Goal: Information Seeking & Learning: Learn about a topic

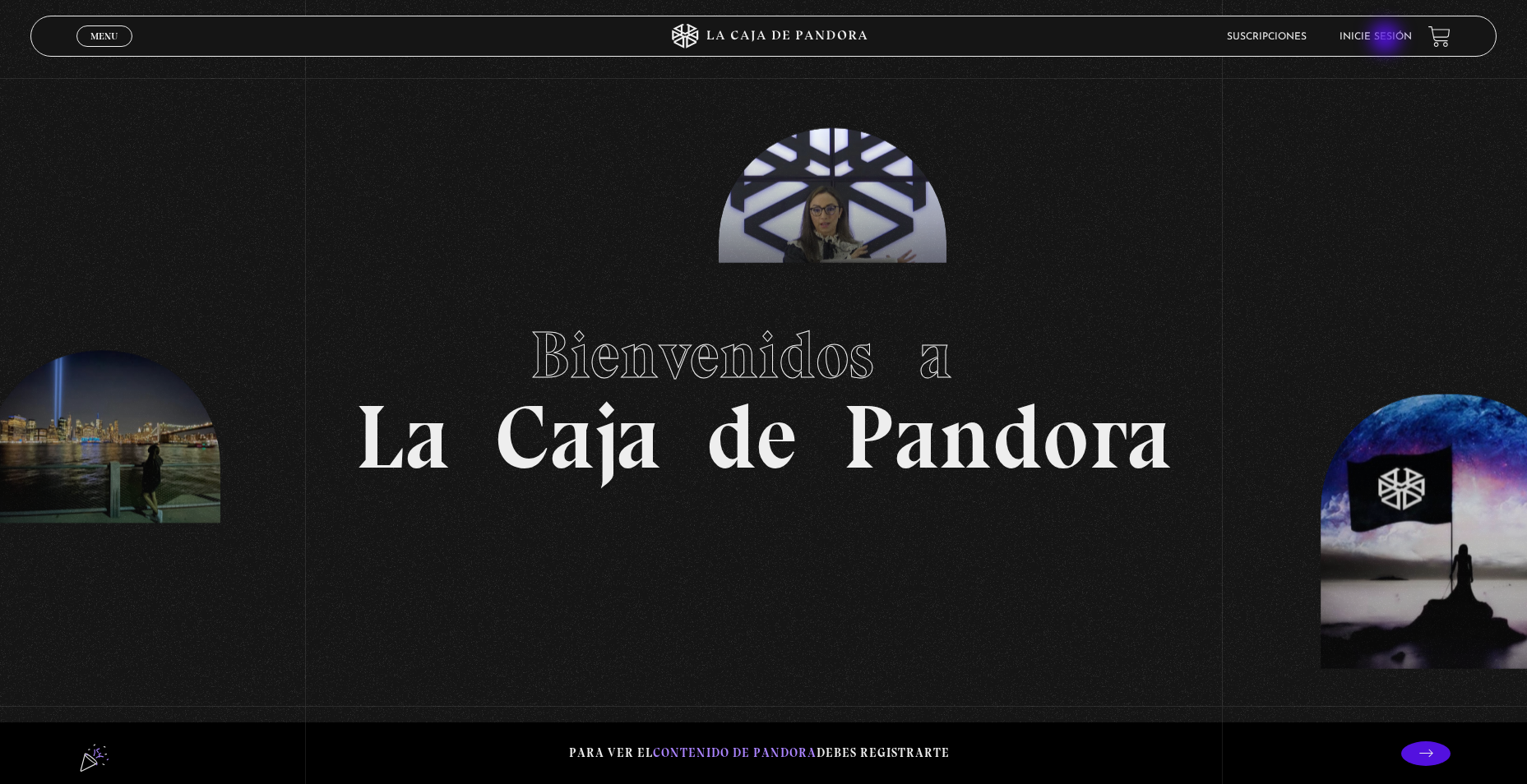
click at [1387, 40] on link "Inicie sesión" at bounding box center [1375, 36] width 72 height 10
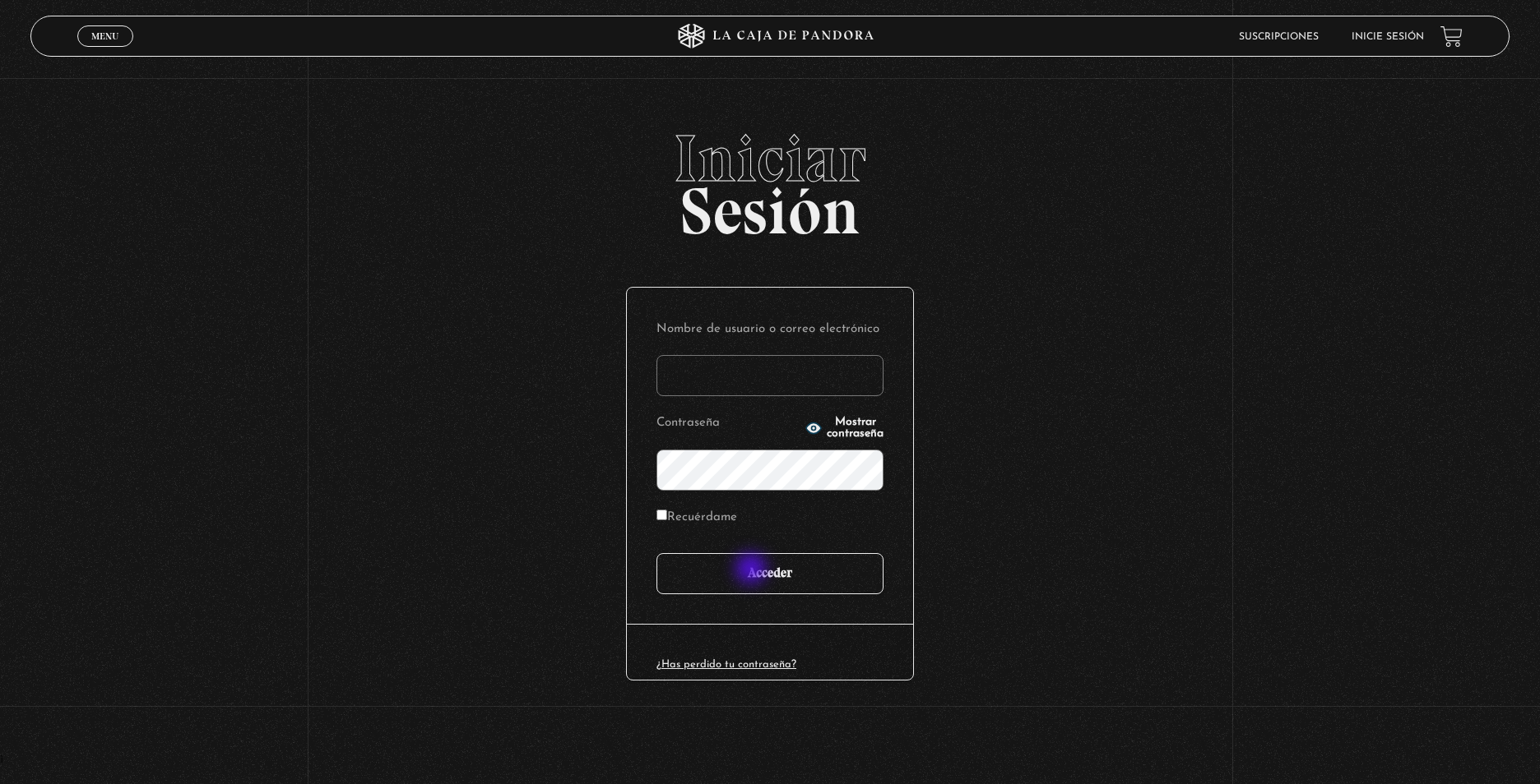
type input "CinthyaVA"
click at [752, 571] on input "Acceder" at bounding box center [770, 573] width 227 height 41
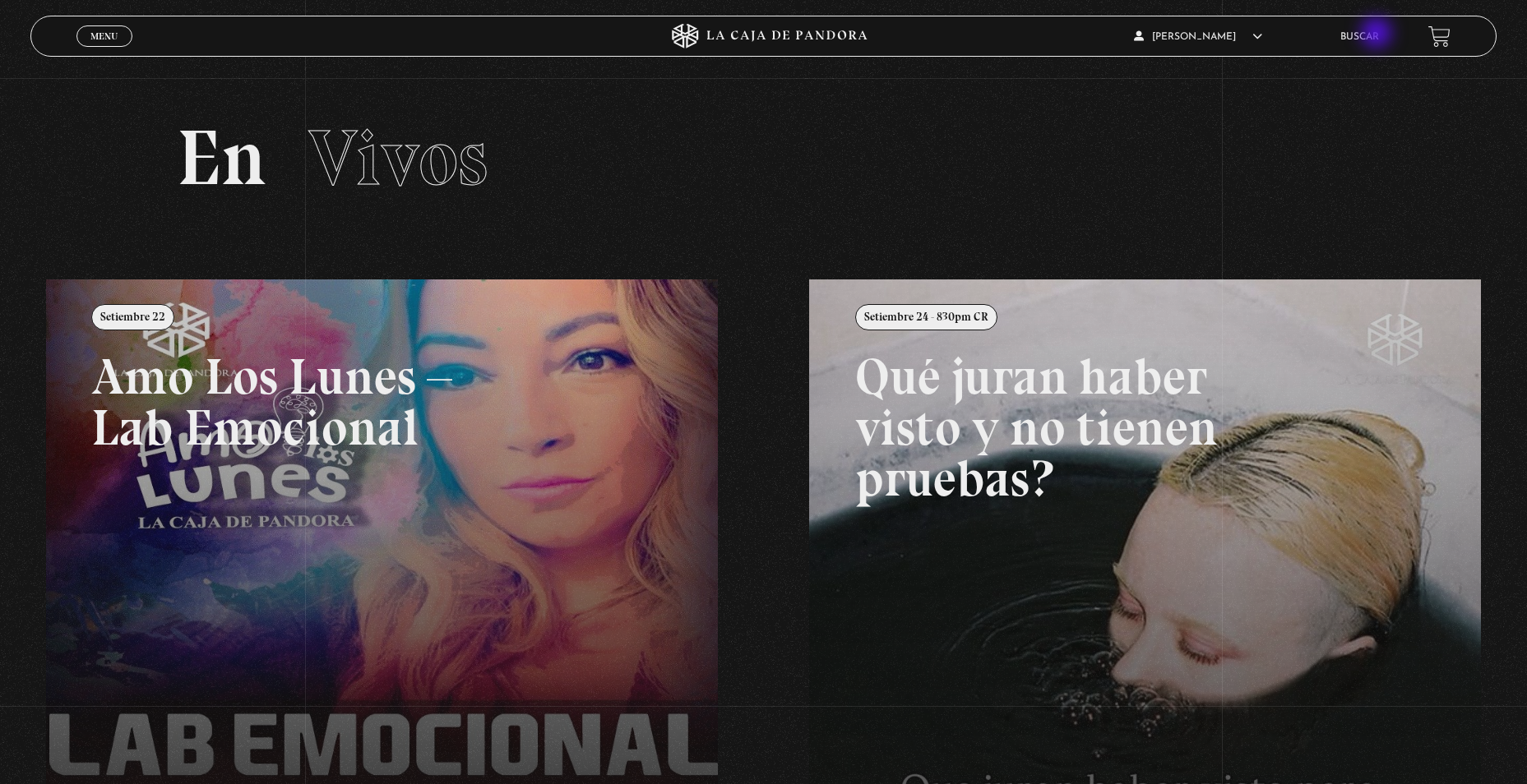
click at [1379, 35] on link "Buscar" at bounding box center [1360, 36] width 39 height 10
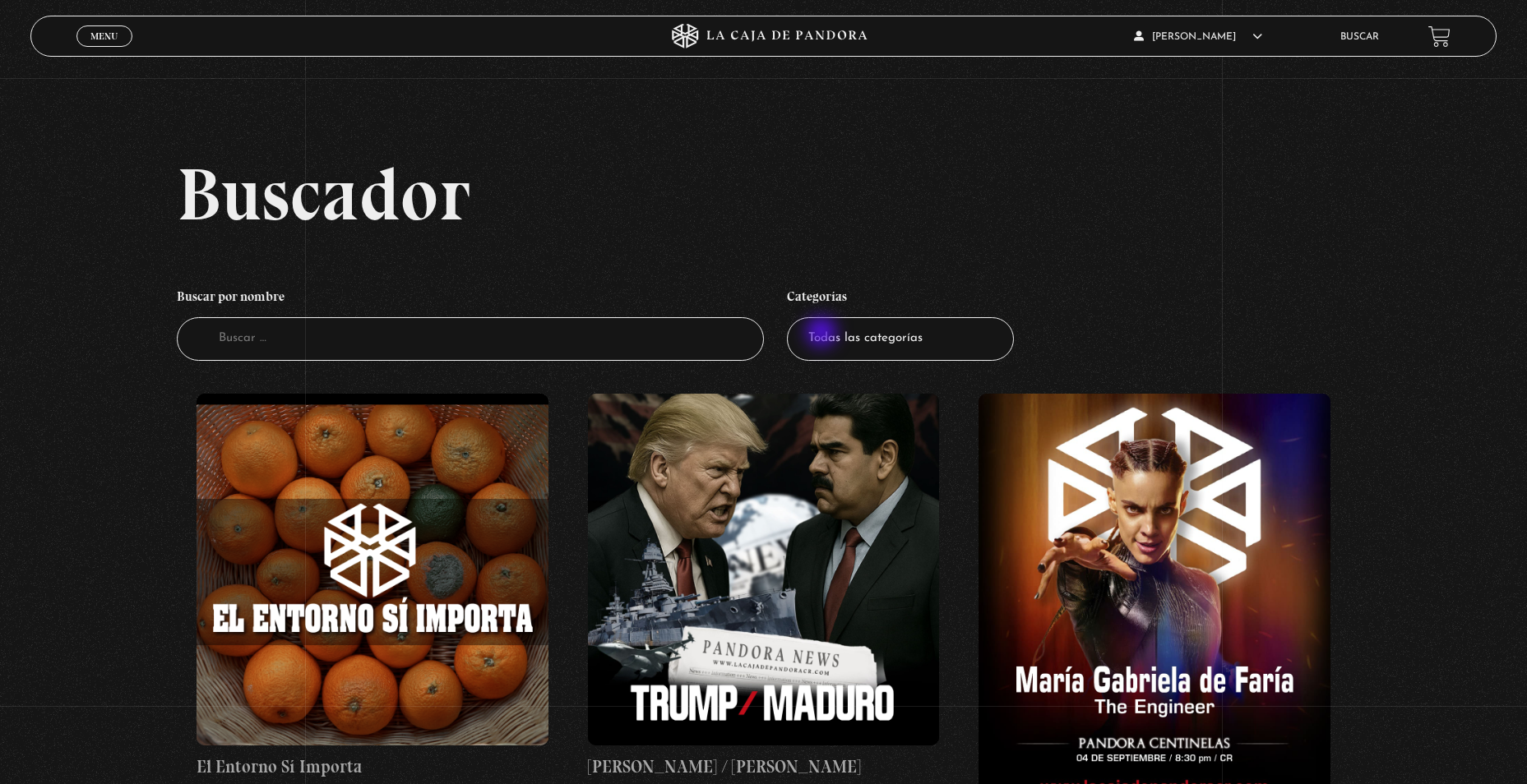
click at [823, 334] on select "Todas las categorías 11:11 Humanitario (1) Amo los Lunes (3) Análisis de series…" at bounding box center [901, 339] width 227 height 43
select select "nuevo-orden-mundial-nwo"
click at [793, 317] on select "Todas las categorías 11:11 Humanitario (1) Amo los Lunes (3) Análisis de series…" at bounding box center [901, 339] width 227 height 43
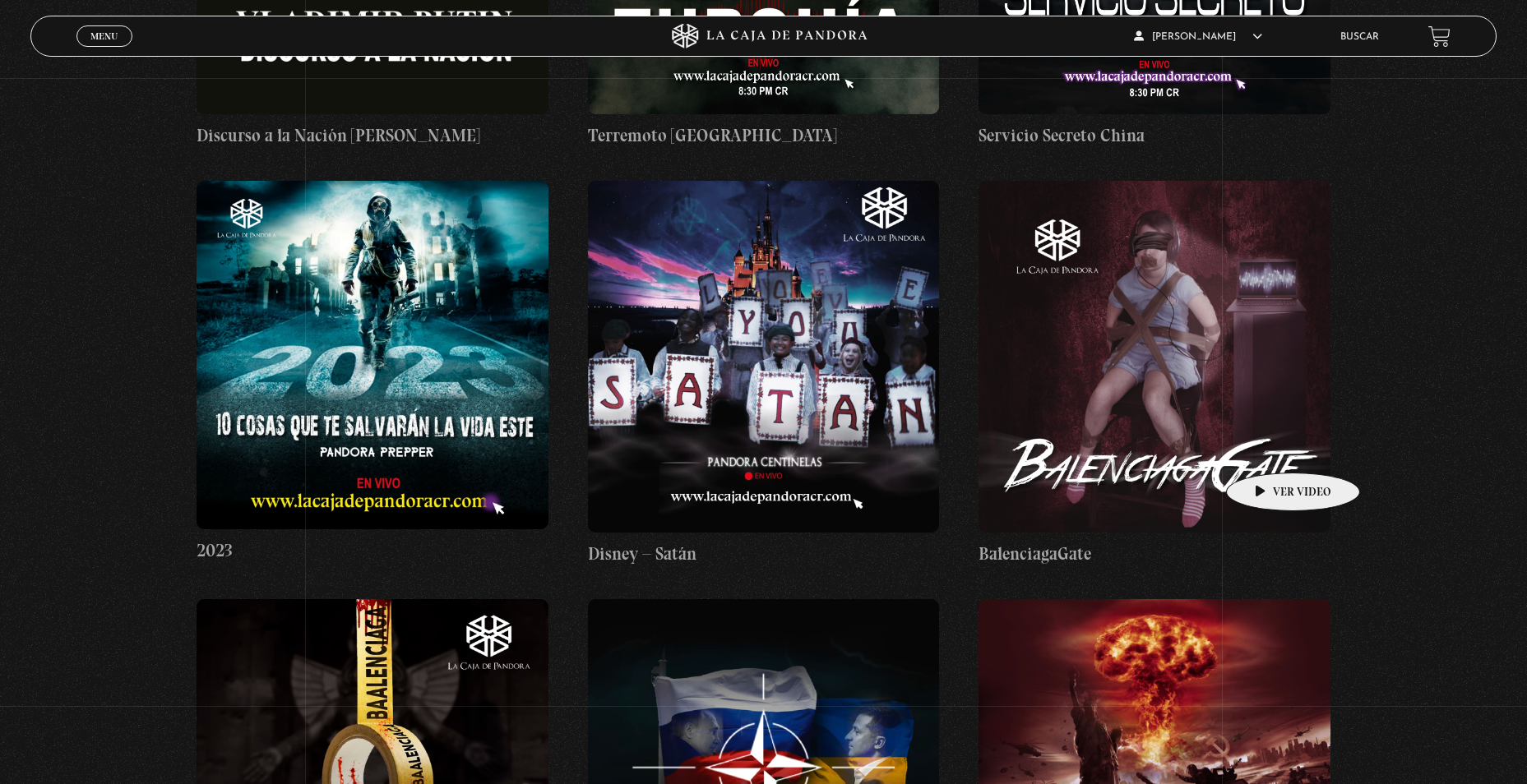
scroll to position [6495, 0]
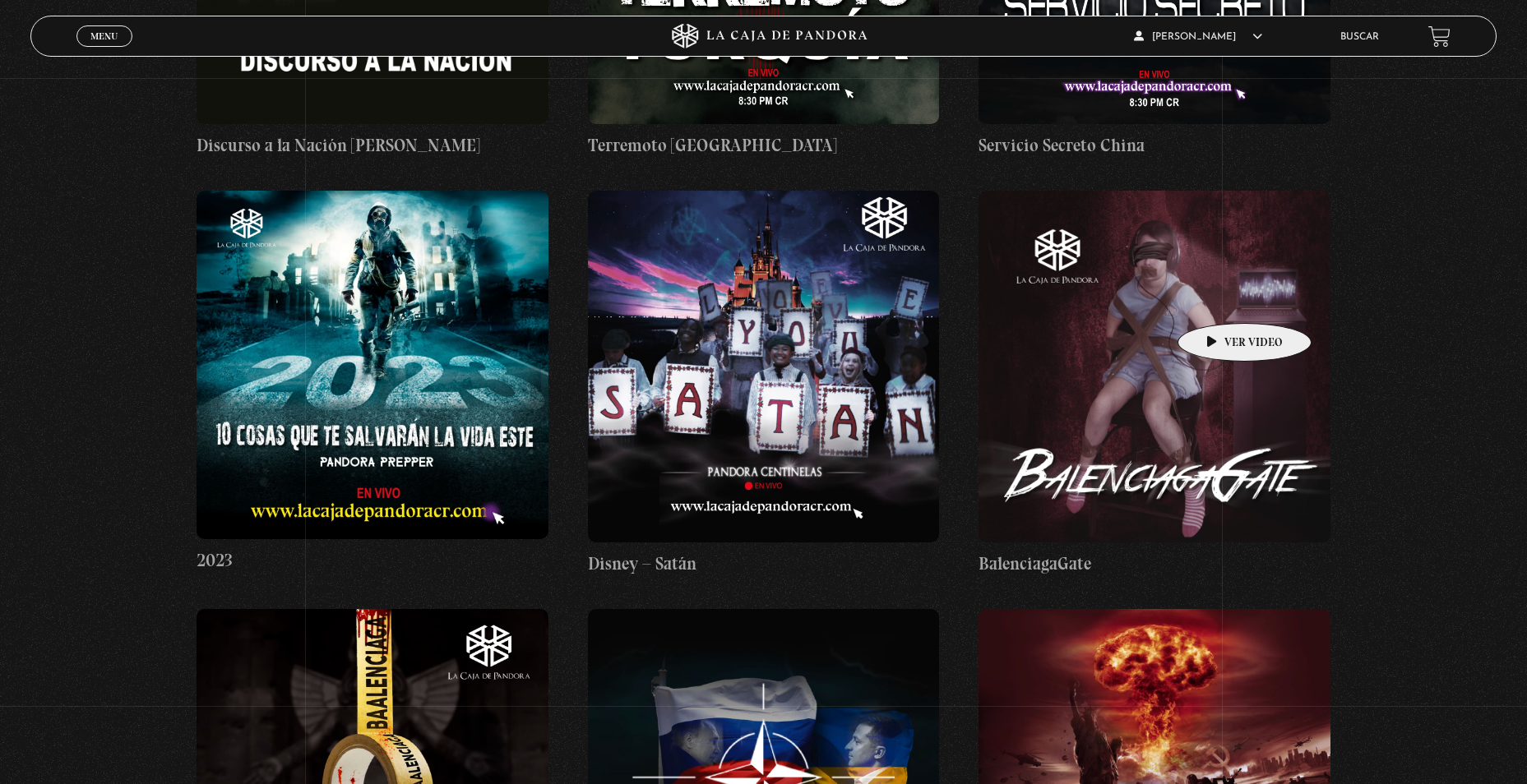
click at [1219, 298] on figure at bounding box center [1155, 367] width 352 height 352
